Goal: Task Accomplishment & Management: Use online tool/utility

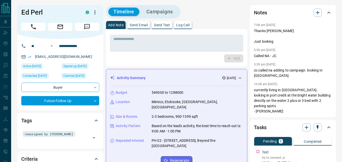
click at [140, 57] on div "Add" at bounding box center [176, 58] width 133 height 8
click at [84, 45] on input "**********" at bounding box center [76, 46] width 39 height 8
click at [131, 62] on div "* ​ Add" at bounding box center [176, 47] width 141 height 37
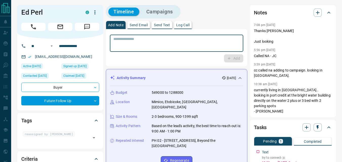
click at [129, 42] on textarea at bounding box center [176, 43] width 126 height 13
type textarea "**"
click at [227, 56] on icon "button" at bounding box center [229, 58] width 5 height 5
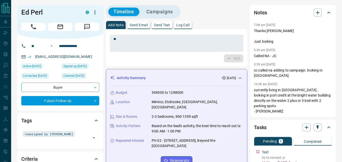
click at [169, 13] on button "Campaigns" at bounding box center [159, 12] width 37 height 8
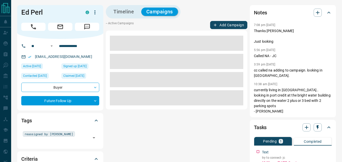
click at [221, 23] on button "Add Campaign" at bounding box center [228, 25] width 37 height 8
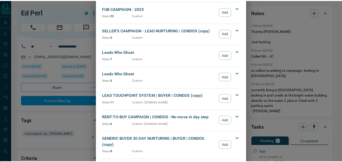
scroll to position [700, 0]
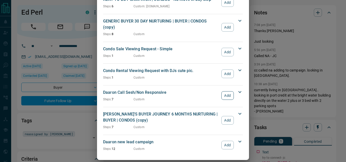
click at [224, 91] on button "Add" at bounding box center [227, 95] width 12 height 9
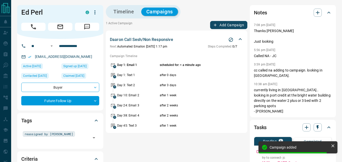
click at [123, 10] on button "Timeline" at bounding box center [123, 12] width 31 height 8
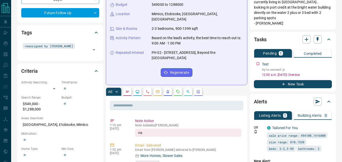
scroll to position [25, 0]
